Goal: Check status: Check status

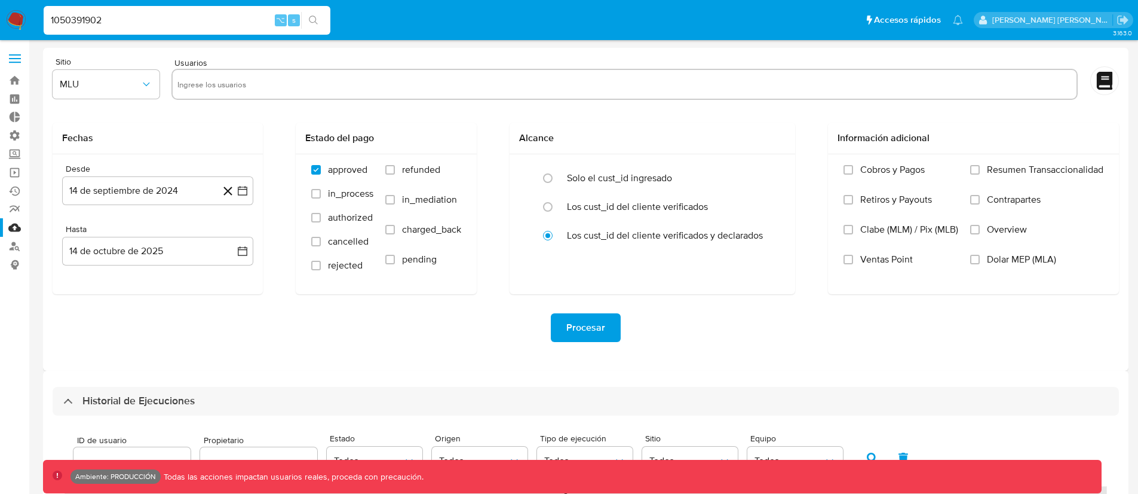
select select "10"
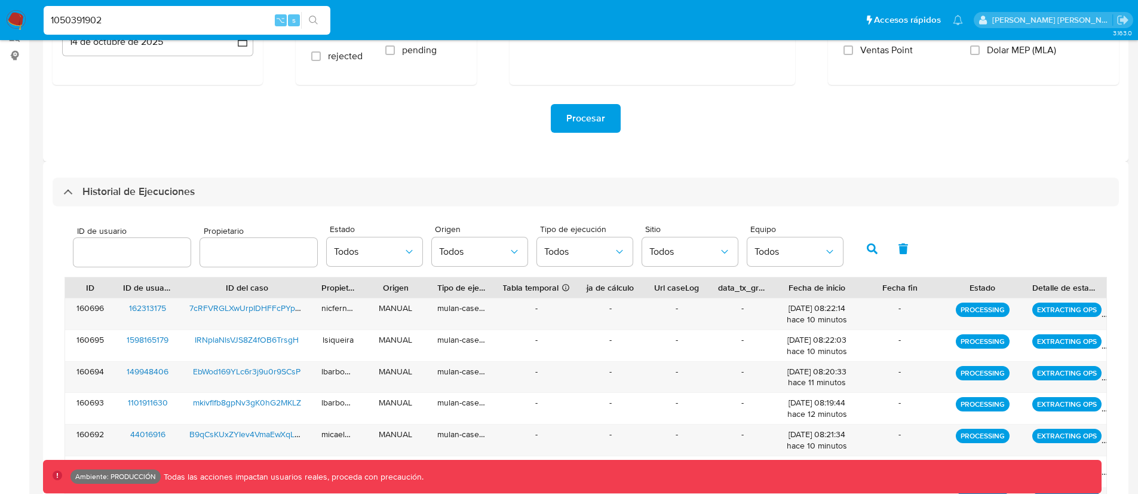
type input "1050391902"
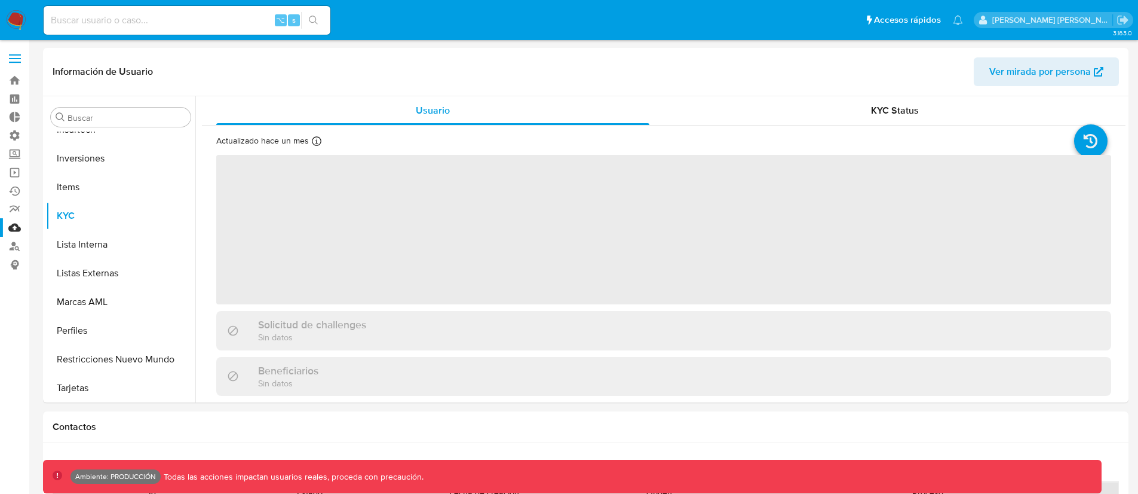
scroll to position [648, 0]
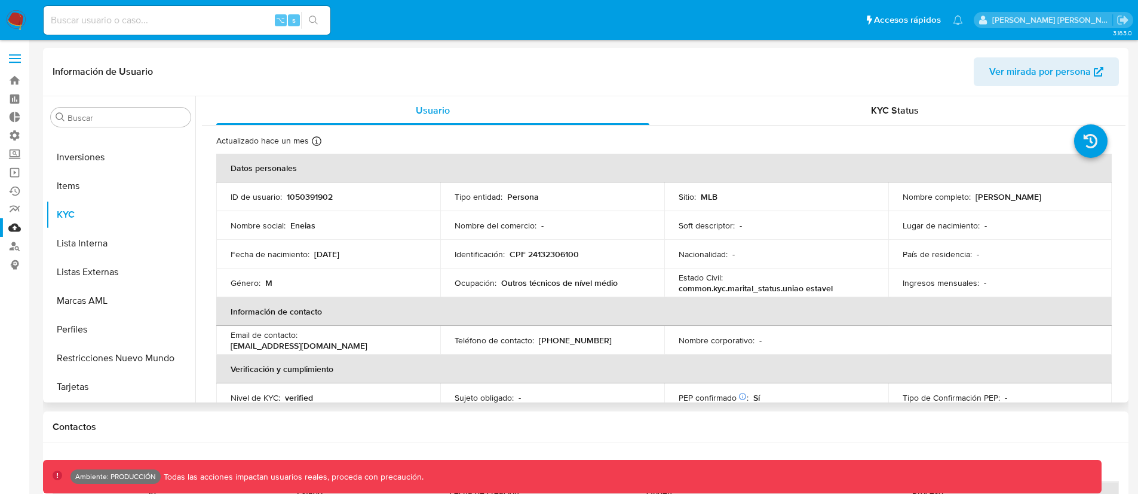
select select "10"
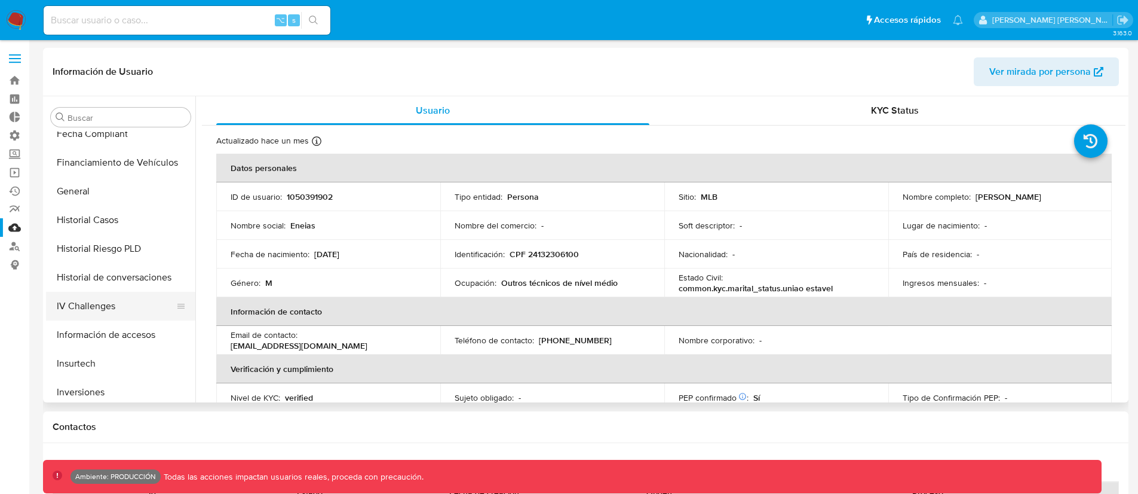
scroll to position [413, 0]
click at [87, 191] on button "General" at bounding box center [116, 191] width 140 height 29
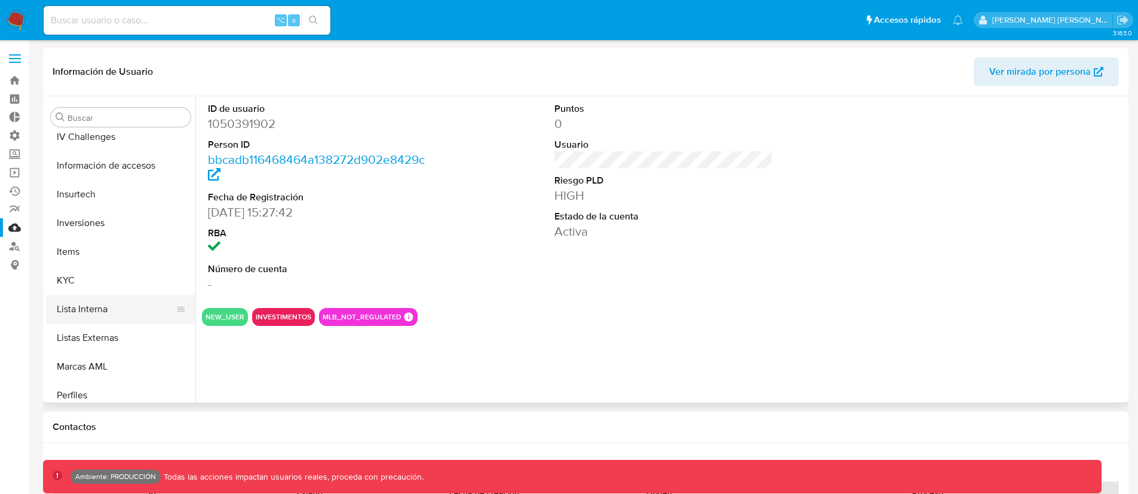
scroll to position [559, 0]
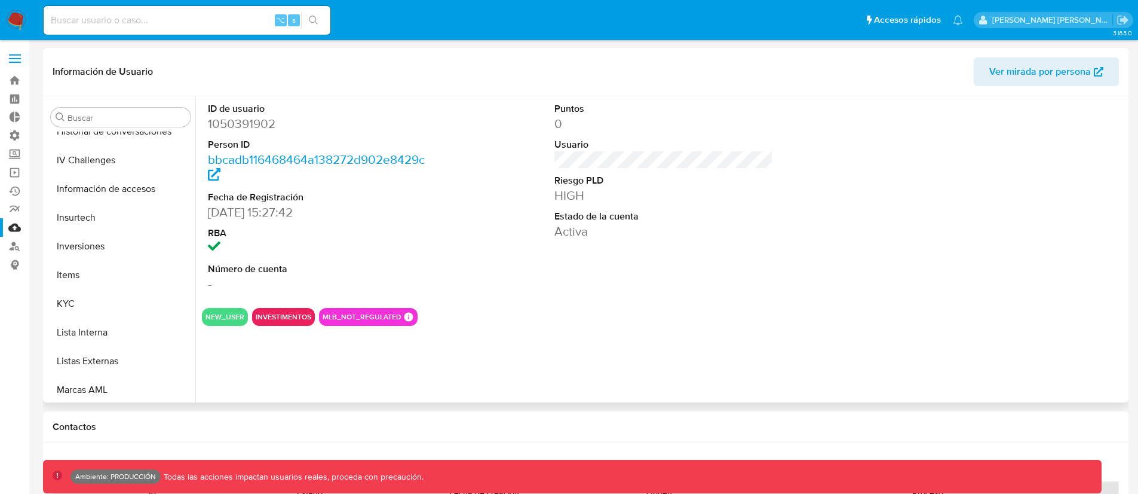
click at [279, 315] on button "INVESTIMENTOS" at bounding box center [284, 316] width 56 height 5
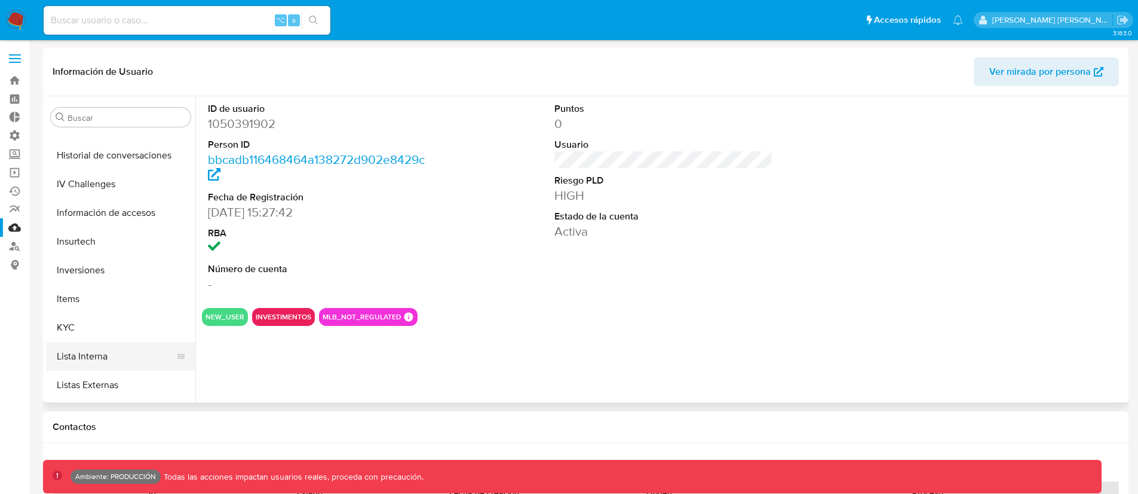
click at [100, 354] on button "Lista Interna" at bounding box center [116, 356] width 140 height 29
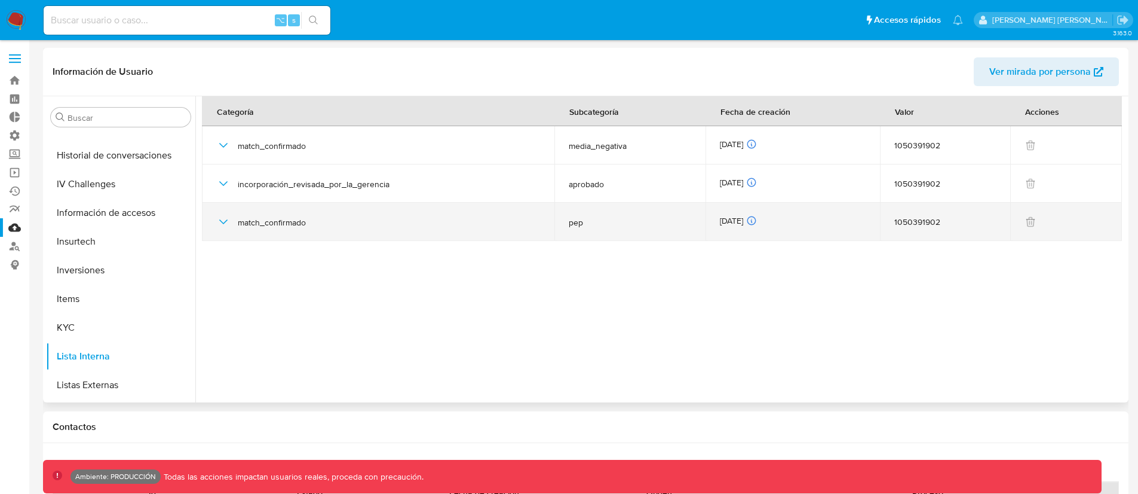
drag, startPoint x: 565, startPoint y: 222, endPoint x: 589, endPoint y: 226, distance: 24.2
click at [589, 226] on td "pep" at bounding box center [630, 222] width 151 height 38
click at [576, 226] on span "pep" at bounding box center [630, 222] width 122 height 11
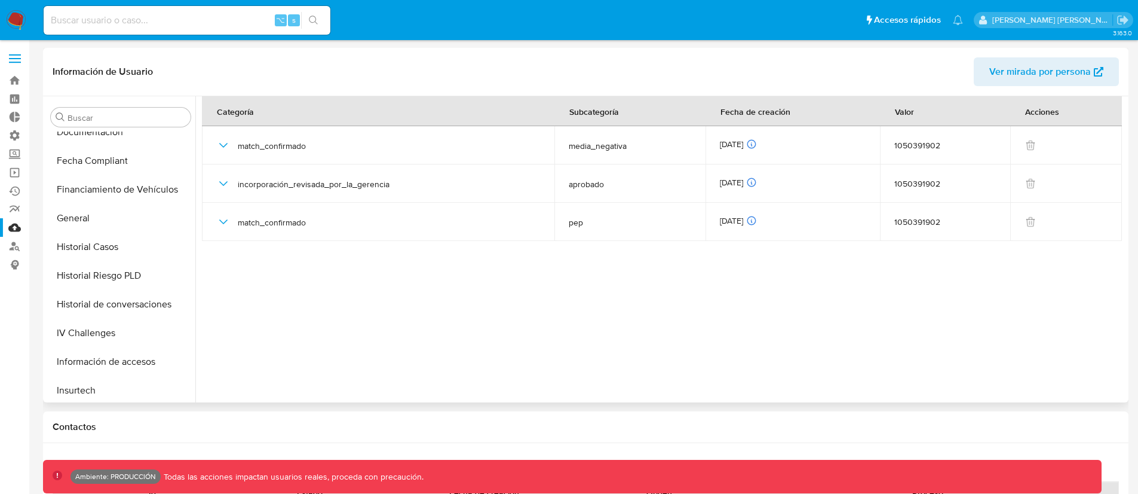
scroll to position [386, 0]
click at [93, 226] on button "General" at bounding box center [116, 218] width 140 height 29
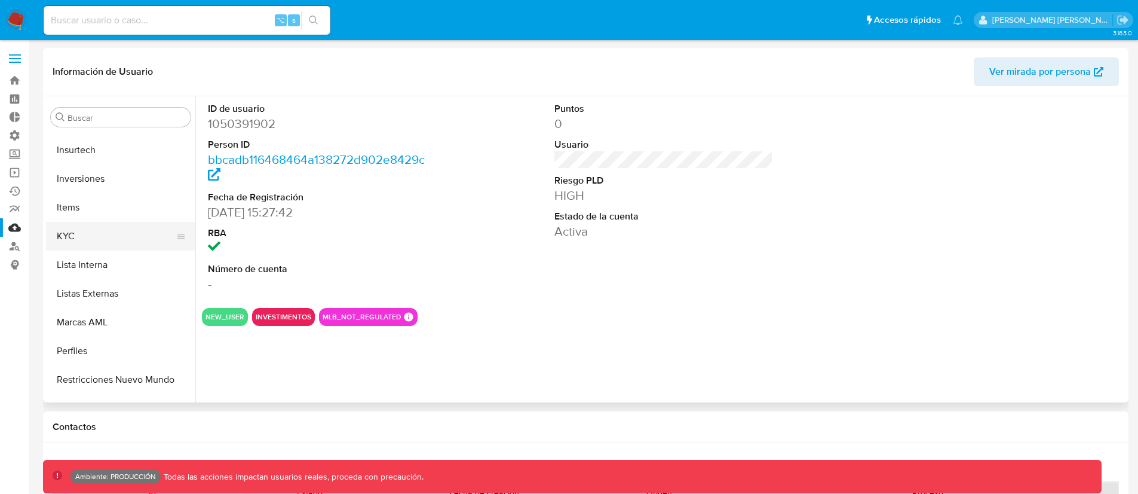
scroll to position [648, 0]
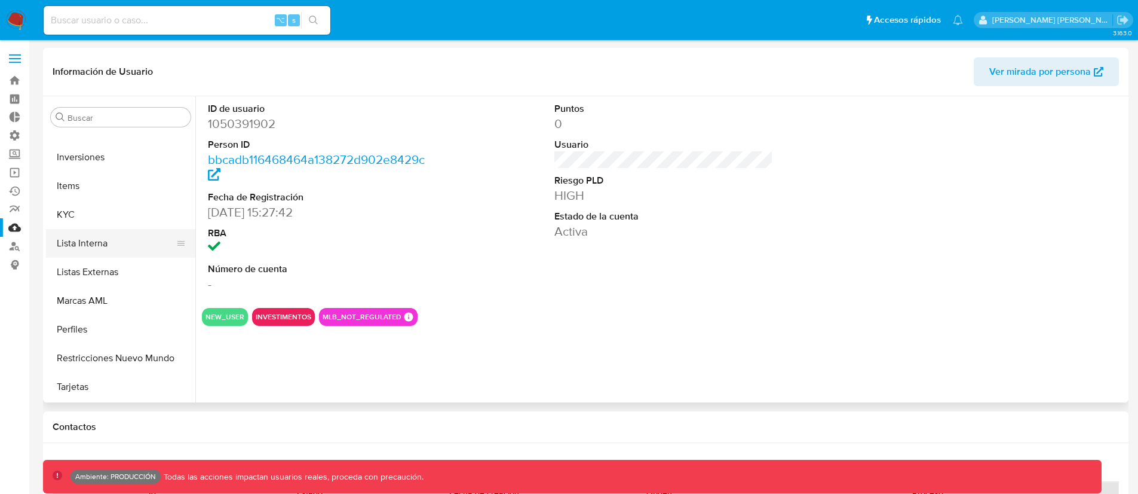
click at [98, 241] on button "Lista Interna" at bounding box center [116, 243] width 140 height 29
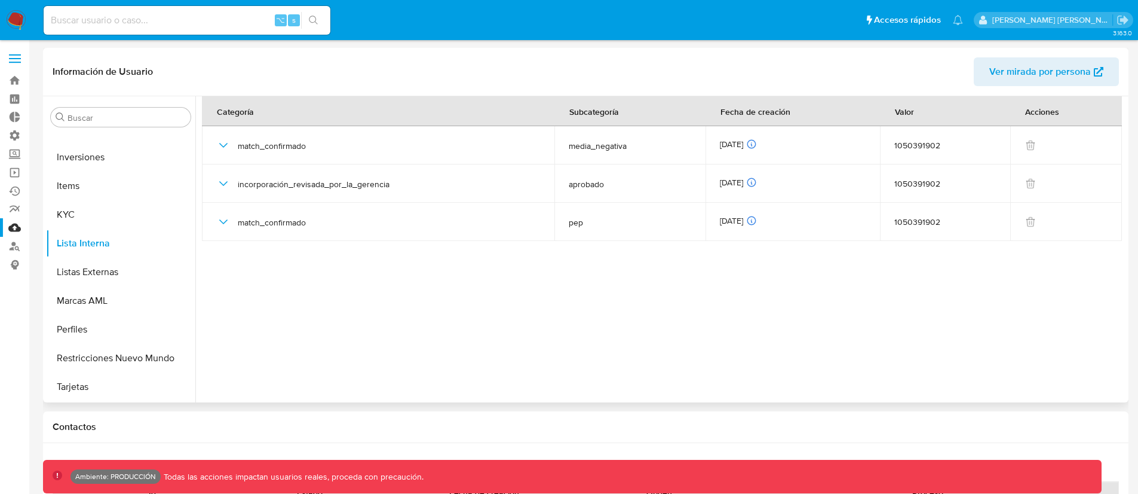
click at [302, 295] on section at bounding box center [664, 246] width 924 height 300
click at [73, 220] on button "KYC" at bounding box center [116, 214] width 140 height 29
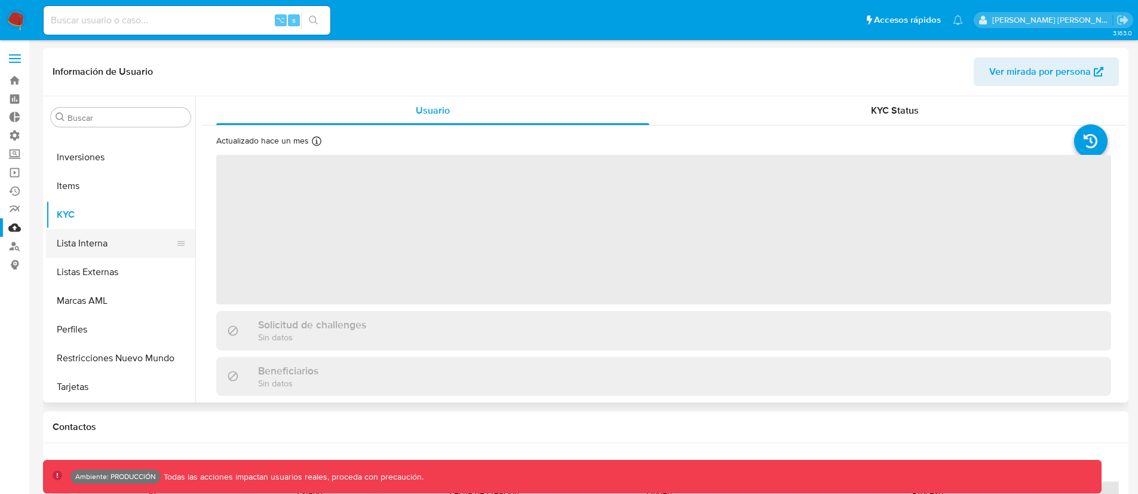
click at [78, 249] on button "Lista Interna" at bounding box center [116, 243] width 140 height 29
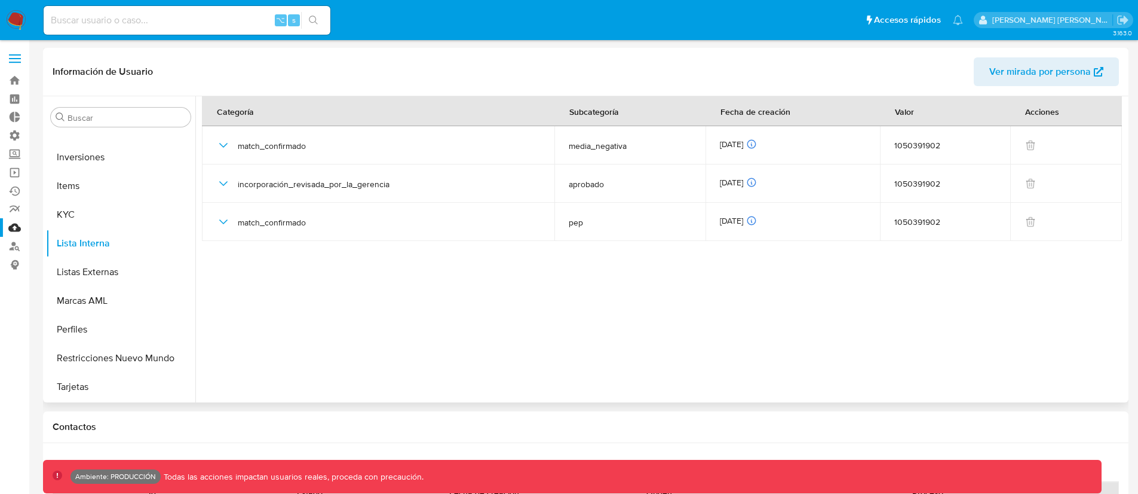
click at [702, 401] on div at bounding box center [660, 249] width 930 height 306
